Goal: Task Accomplishment & Management: Manage account settings

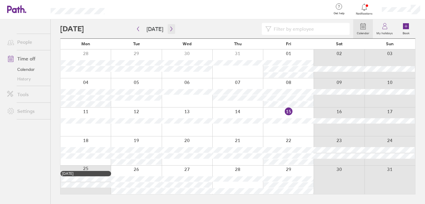
click at [170, 28] on icon "button" at bounding box center [171, 29] width 2 height 4
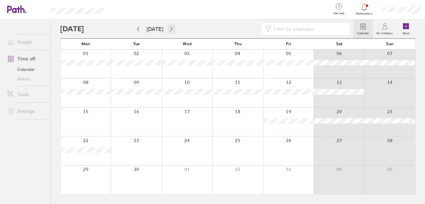
click at [170, 28] on icon "button" at bounding box center [171, 29] width 2 height 4
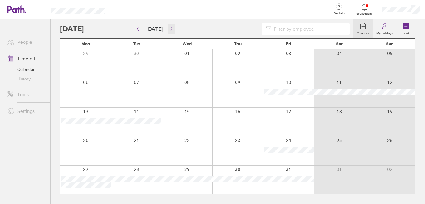
click at [170, 28] on icon "button" at bounding box center [171, 29] width 2 height 4
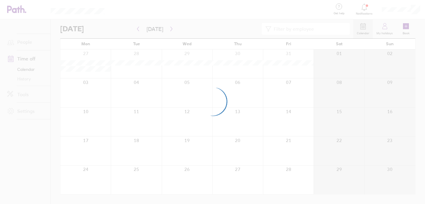
click at [135, 28] on div at bounding box center [212, 102] width 425 height 204
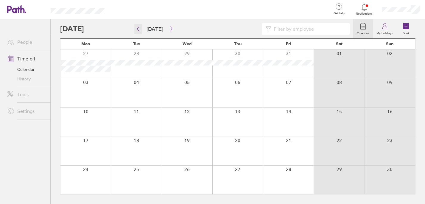
click at [138, 29] on icon "button" at bounding box center [138, 28] width 4 height 5
